Goal: Use online tool/utility: Utilize a website feature to perform a specific function

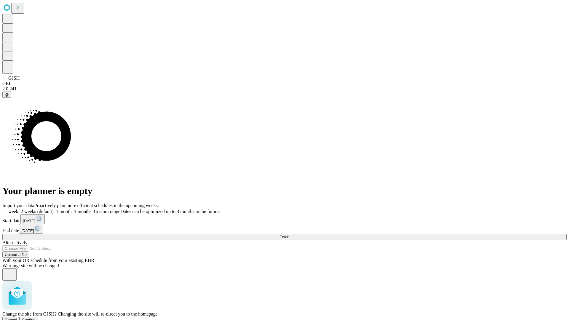
click at [36, 318] on span "Confirm" at bounding box center [29, 320] width 14 height 4
click at [18, 209] on label "1 week" at bounding box center [10, 211] width 16 height 5
click at [289, 235] on span "Fetch" at bounding box center [284, 237] width 10 height 4
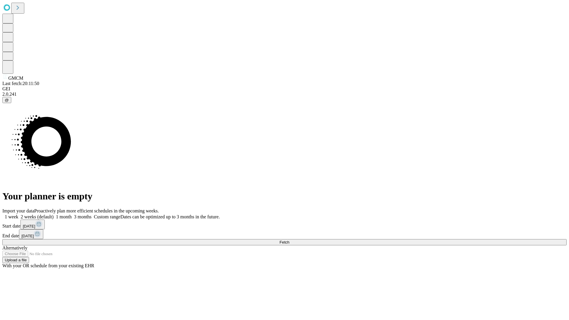
click at [18, 214] on label "1 week" at bounding box center [10, 216] width 16 height 5
click at [289, 240] on span "Fetch" at bounding box center [284, 242] width 10 height 4
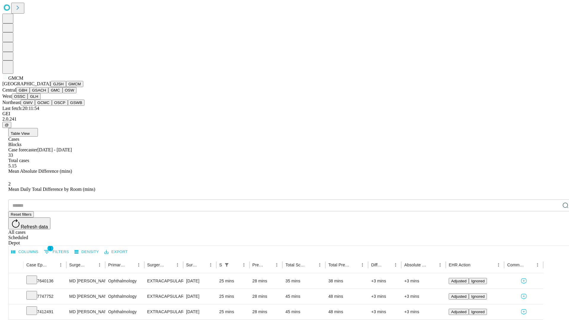
click at [30, 93] on button "GBH" at bounding box center [22, 90] width 13 height 6
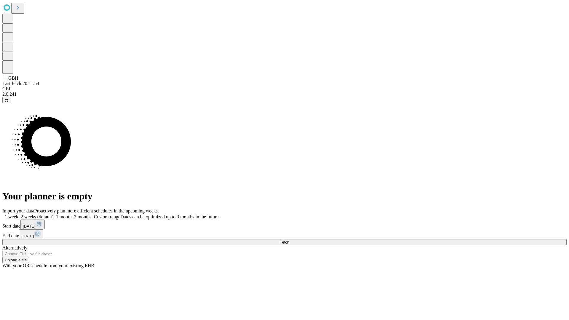
click at [289, 240] on span "Fetch" at bounding box center [284, 242] width 10 height 4
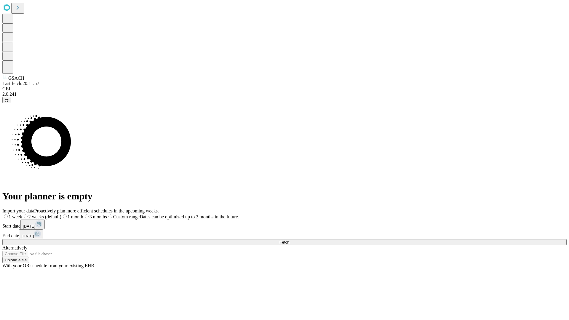
click at [289, 240] on span "Fetch" at bounding box center [284, 242] width 10 height 4
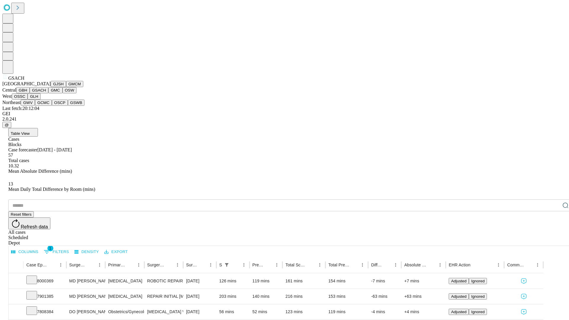
click at [48, 93] on button "GMC" at bounding box center [55, 90] width 14 height 6
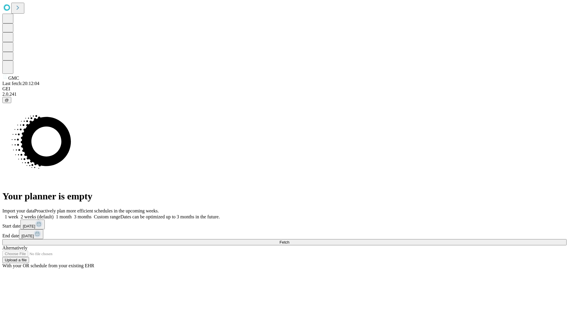
click at [18, 214] on label "1 week" at bounding box center [10, 216] width 16 height 5
click at [289, 240] on span "Fetch" at bounding box center [284, 242] width 10 height 4
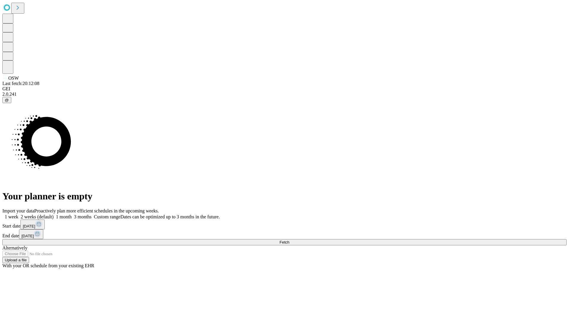
click at [18, 214] on label "1 week" at bounding box center [10, 216] width 16 height 5
click at [289, 240] on span "Fetch" at bounding box center [284, 242] width 10 height 4
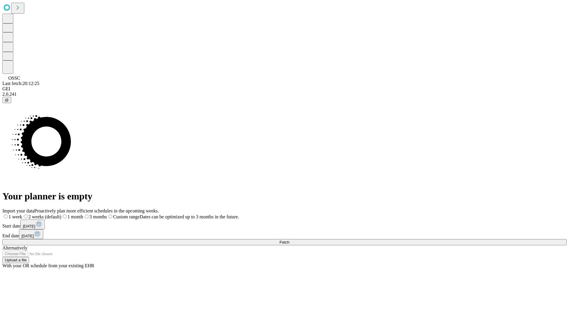
click at [22, 214] on label "1 week" at bounding box center [12, 216] width 20 height 5
click at [289, 240] on span "Fetch" at bounding box center [284, 242] width 10 height 4
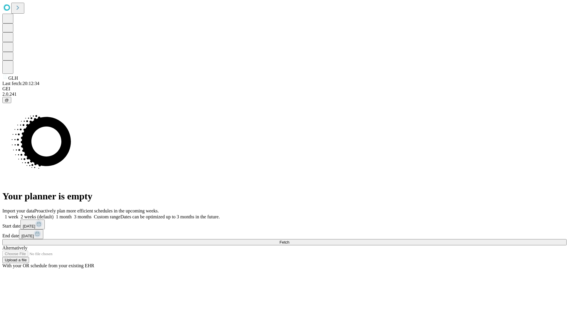
click at [18, 214] on label "1 week" at bounding box center [10, 216] width 16 height 5
click at [289, 240] on span "Fetch" at bounding box center [284, 242] width 10 height 4
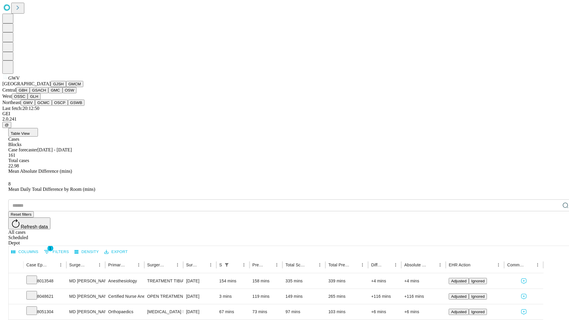
click at [46, 106] on button "GCMC" at bounding box center [43, 103] width 17 height 6
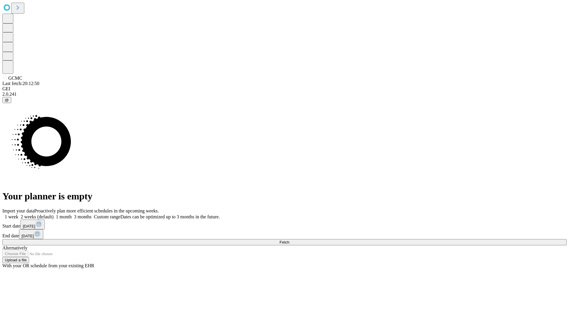
click at [18, 214] on label "1 week" at bounding box center [10, 216] width 16 height 5
click at [289, 240] on span "Fetch" at bounding box center [284, 242] width 10 height 4
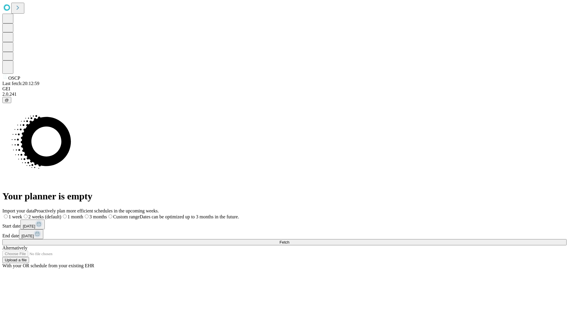
click at [22, 214] on label "1 week" at bounding box center [12, 216] width 20 height 5
click at [289, 240] on span "Fetch" at bounding box center [284, 242] width 10 height 4
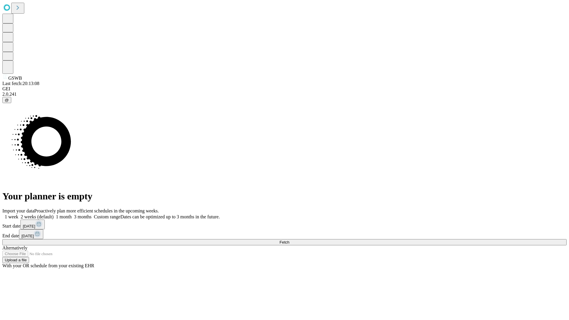
click at [18, 214] on label "1 week" at bounding box center [10, 216] width 16 height 5
click at [289, 240] on span "Fetch" at bounding box center [284, 242] width 10 height 4
